Goal: Use online tool/utility: Utilize a website feature to perform a specific function

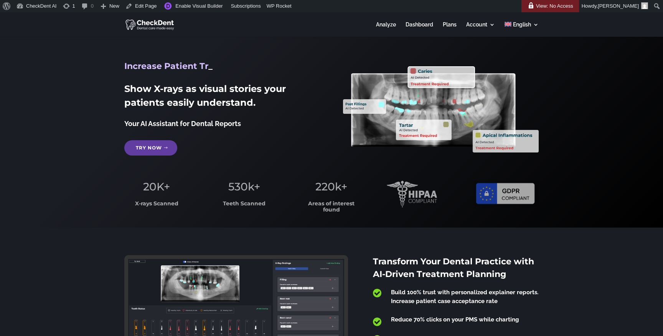
scroll to position [3, 0]
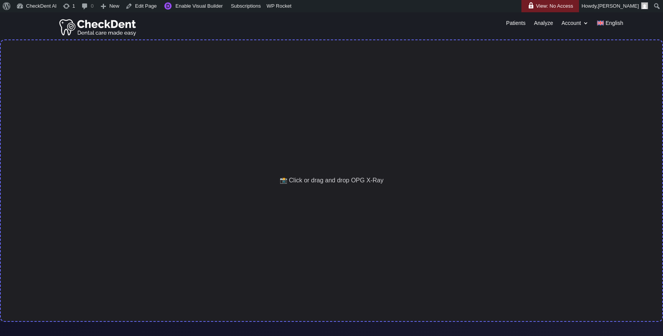
scroll to position [12, 0]
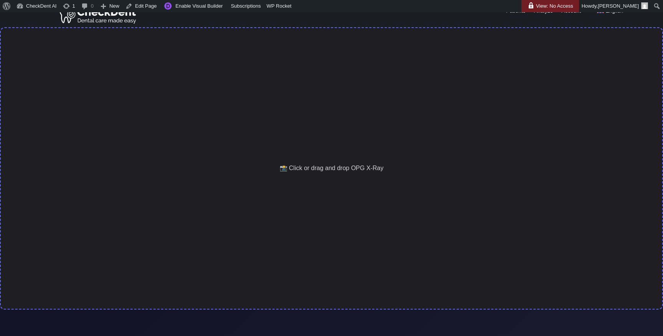
click at [253, 180] on div "📸 Click or drag and drop OPG X-Ray" at bounding box center [331, 168] width 663 height 283
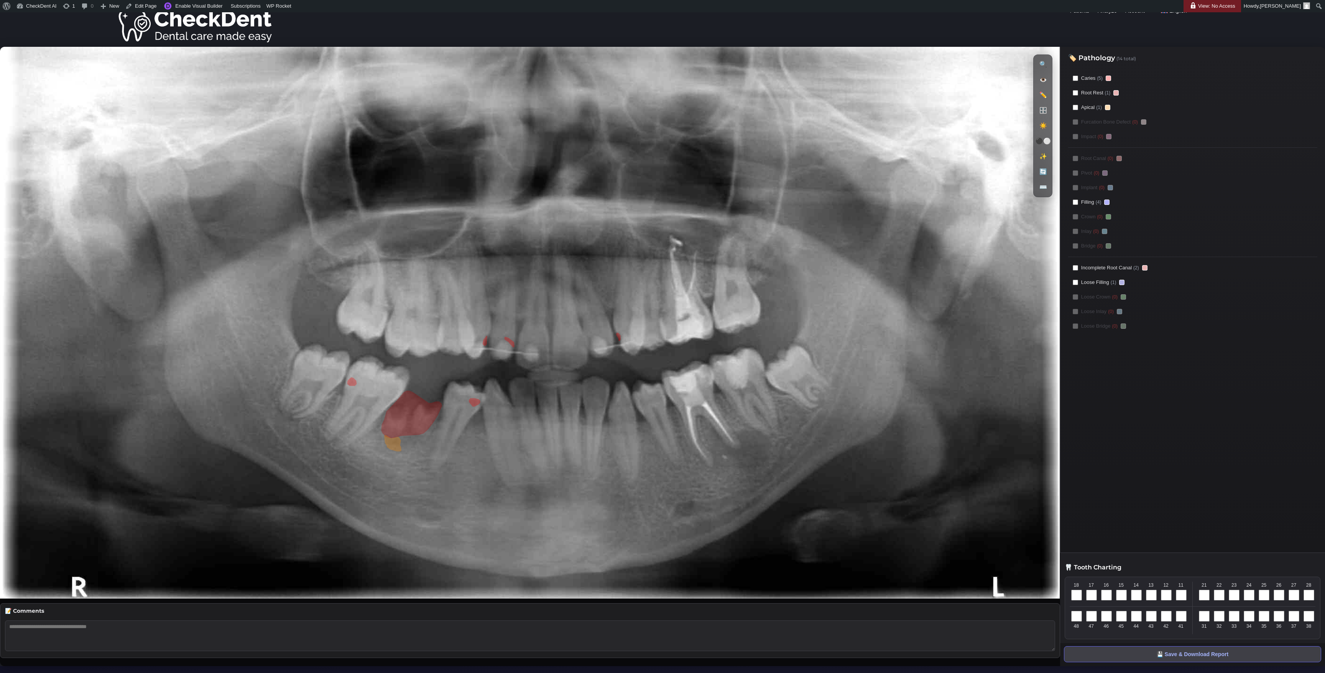
click at [412, 211] on image at bounding box center [530, 322] width 1060 height 551
